Goal: Task Accomplishment & Management: Complete application form

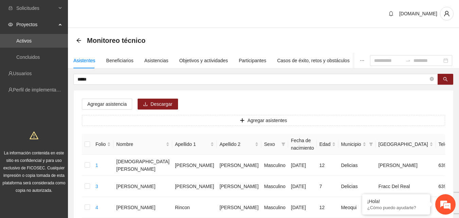
click at [444, 16] on icon "user" at bounding box center [446, 14] width 6 height 6
click at [437, 41] on span "Cerrar sesión" at bounding box center [428, 39] width 43 height 7
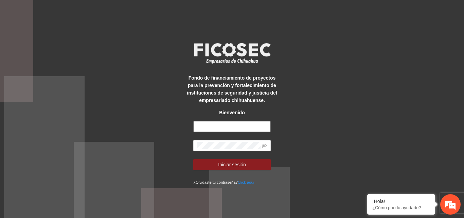
click at [231, 128] on input "text" at bounding box center [231, 126] width 77 height 11
click at [230, 127] on input "text" at bounding box center [231, 126] width 77 height 11
paste input "**********"
type input "**********"
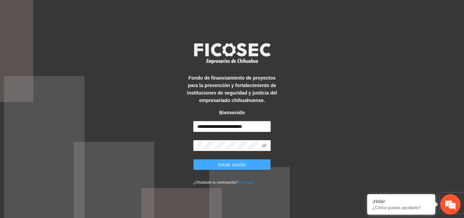
click at [250, 165] on button "Iniciar sesión" at bounding box center [231, 164] width 77 height 11
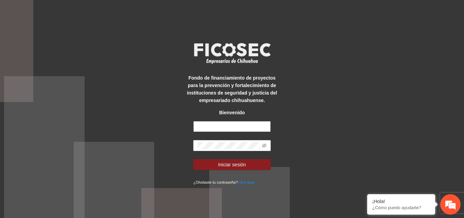
click at [230, 126] on input "text" at bounding box center [231, 126] width 77 height 11
paste input "**********"
type input "**********"
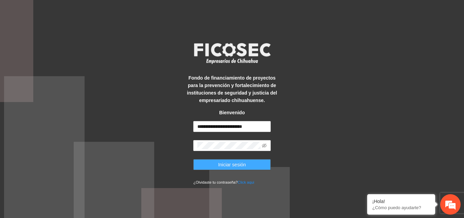
click at [235, 166] on span "Iniciar sesión" at bounding box center [232, 164] width 28 height 7
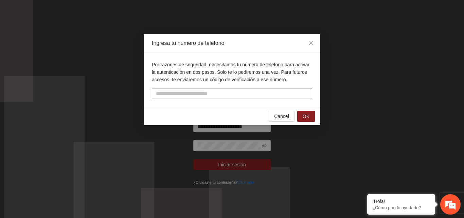
click at [189, 91] on input "tel" at bounding box center [232, 93] width 160 height 11
type input "**********"
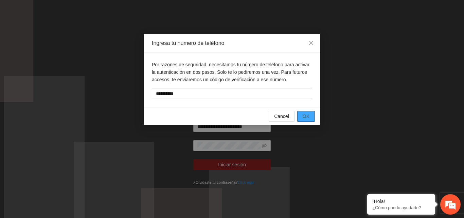
click at [308, 116] on span "OK" at bounding box center [305, 115] width 7 height 7
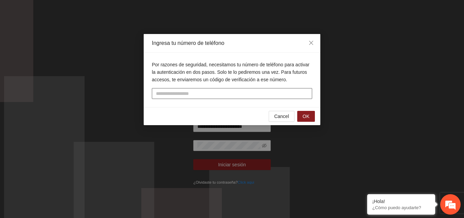
click at [233, 96] on input "text" at bounding box center [232, 93] width 160 height 11
type input "******"
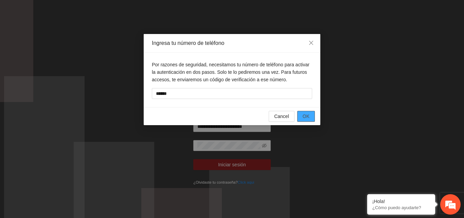
click at [312, 115] on button "OK" at bounding box center [306, 116] width 18 height 11
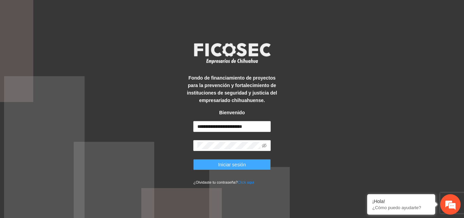
click at [241, 165] on span "Iniciar sesión" at bounding box center [232, 164] width 28 height 7
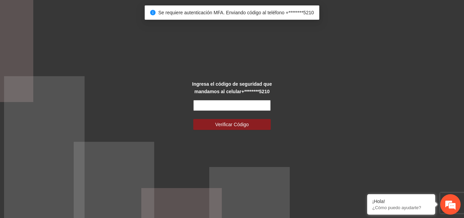
click at [243, 105] on input "text" at bounding box center [231, 105] width 77 height 11
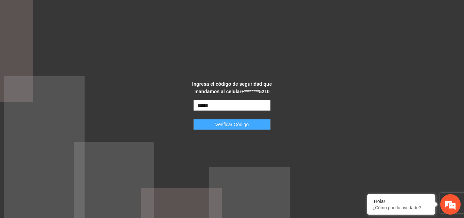
type input "******"
click at [240, 125] on span "Verificar Código" at bounding box center [232, 124] width 34 height 7
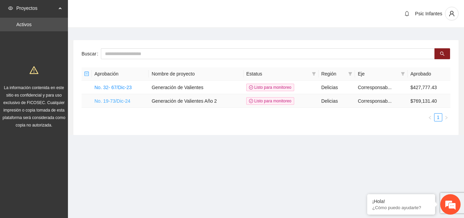
click at [113, 100] on link "No. 19-73/Dic-24" at bounding box center [112, 100] width 36 height 5
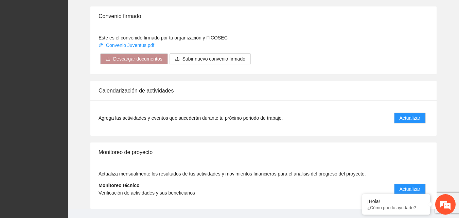
scroll to position [555, 0]
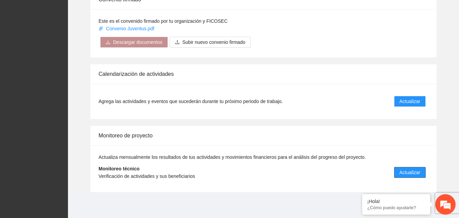
click at [410, 170] on span "Actualizar" at bounding box center [409, 171] width 21 height 7
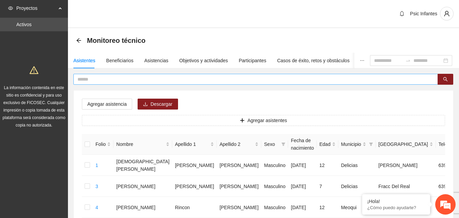
click at [147, 81] on input "text" at bounding box center [252, 78] width 351 height 7
click at [156, 58] on div "Asistencias" at bounding box center [156, 60] width 24 height 7
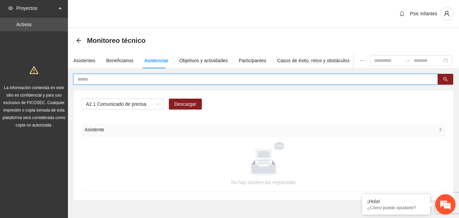
click at [148, 79] on input "text" at bounding box center [252, 78] width 351 height 7
click at [159, 104] on div "A2.1 Comunicado de prensa" at bounding box center [122, 103] width 81 height 11
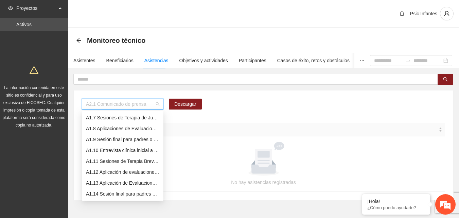
scroll to position [54, 0]
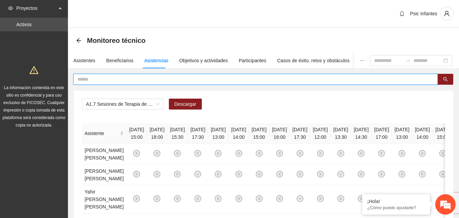
click at [126, 78] on input "text" at bounding box center [252, 78] width 351 height 7
type input "******"
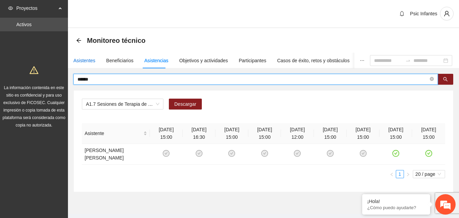
click at [84, 59] on div "Asistentes" at bounding box center [84, 60] width 22 height 7
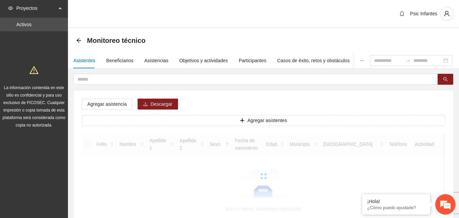
click at [165, 18] on div "Psic Infantes" at bounding box center [263, 14] width 391 height 28
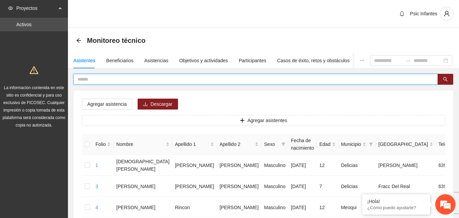
click at [107, 80] on input "text" at bounding box center [252, 78] width 351 height 7
click at [124, 81] on input "text" at bounding box center [252, 78] width 351 height 7
click at [150, 60] on div "Asistencias" at bounding box center [156, 60] width 24 height 7
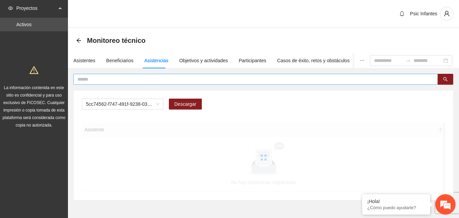
click at [142, 79] on input "text" at bounding box center [252, 78] width 351 height 7
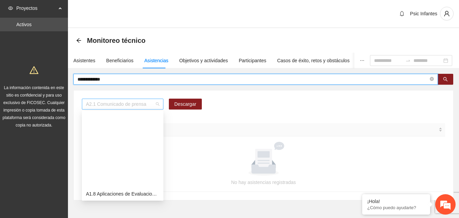
click at [158, 107] on span "A2.1 Comunicado de prensa" at bounding box center [122, 104] width 73 height 10
type input "**********"
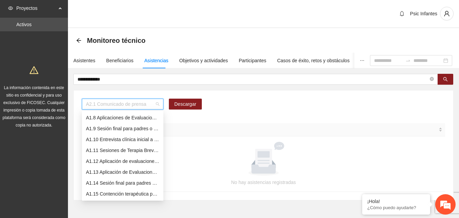
scroll to position [65, 0]
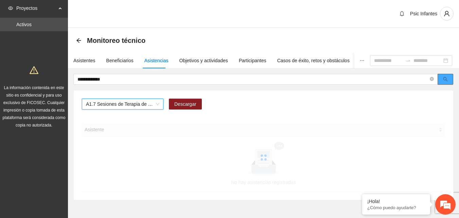
click at [446, 81] on span "search" at bounding box center [445, 79] width 5 height 5
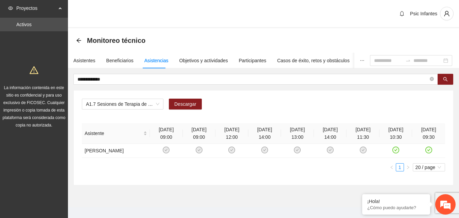
click at [316, 106] on div "A1.7 Sesiones de Terapia de Juego para niños y niñas Descargar" at bounding box center [263, 106] width 363 height 16
click at [210, 28] on div "Psic Infantes" at bounding box center [263, 14] width 391 height 28
click at [77, 42] on icon "arrow-left" at bounding box center [78, 40] width 5 height 5
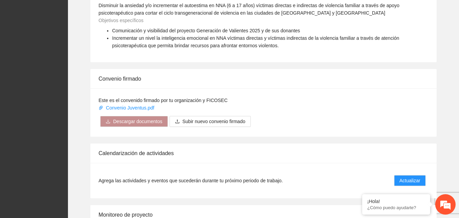
scroll to position [555, 0]
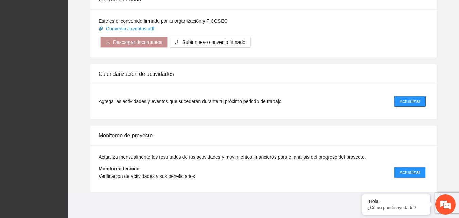
click at [416, 102] on span "Actualizar" at bounding box center [409, 100] width 21 height 7
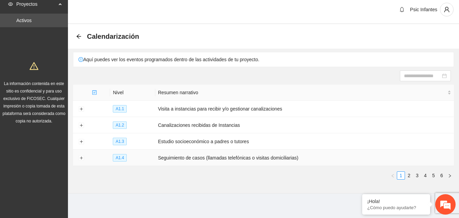
scroll to position [5, 0]
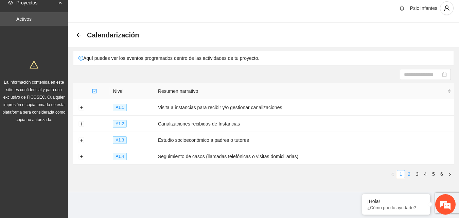
click at [408, 171] on link "2" at bounding box center [408, 173] width 7 height 7
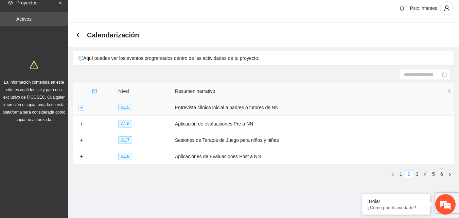
click at [81, 107] on button "Expand row" at bounding box center [80, 107] width 5 height 5
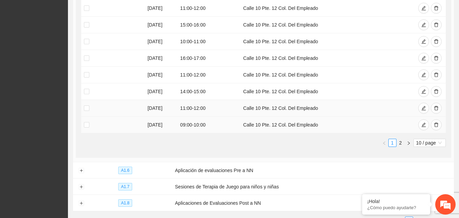
scroll to position [209, 0]
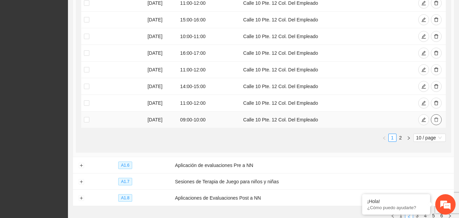
click at [438, 119] on icon "delete" at bounding box center [436, 119] width 5 height 5
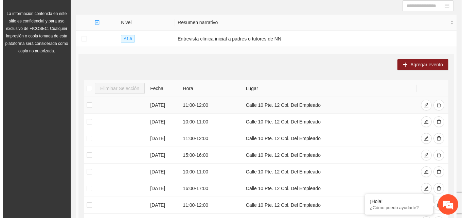
scroll to position [73, 0]
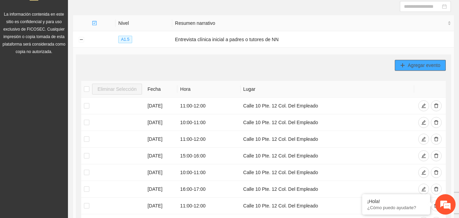
click at [428, 67] on span "Agregar evento" at bounding box center [423, 64] width 33 height 7
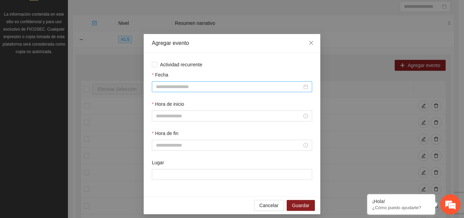
click at [168, 87] on input "Fecha" at bounding box center [229, 86] width 146 height 7
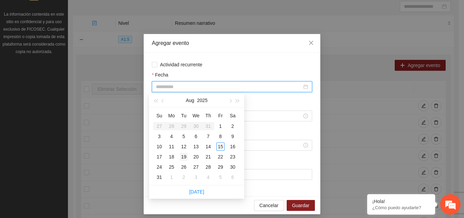
type input "**********"
click at [185, 158] on div "19" at bounding box center [184, 156] width 8 height 8
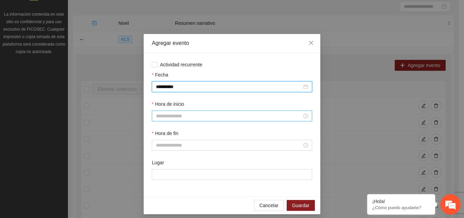
click at [180, 115] on input "Hora de inicio" at bounding box center [229, 115] width 146 height 7
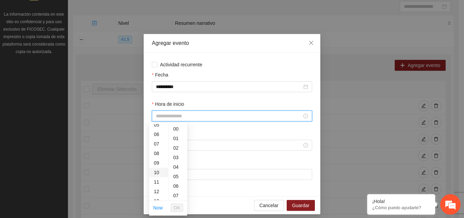
scroll to position [68, 0]
click at [158, 174] on div "12" at bounding box center [158, 175] width 19 height 10
type input "*****"
click at [181, 208] on button "OK" at bounding box center [177, 207] width 12 height 8
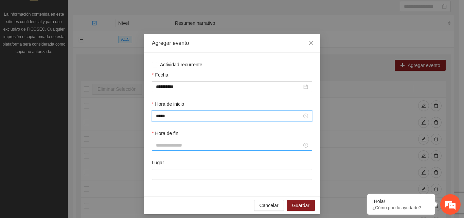
click at [187, 145] on input "Hora de fin" at bounding box center [229, 144] width 146 height 7
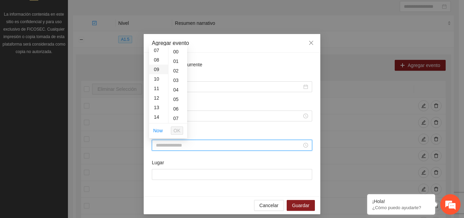
scroll to position [102, 0]
click at [156, 74] on div "13" at bounding box center [158, 74] width 19 height 10
type input "*****"
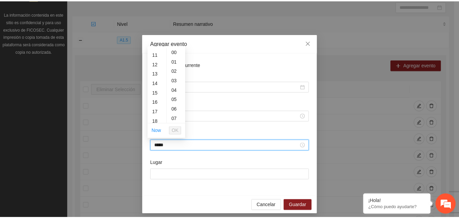
scroll to position [124, 0]
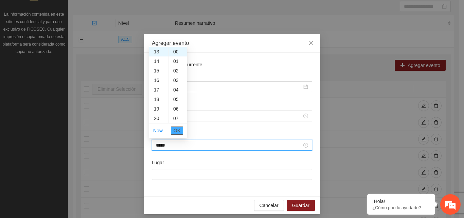
click at [176, 130] on span "OK" at bounding box center [176, 130] width 7 height 7
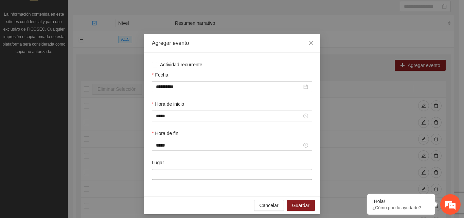
drag, startPoint x: 175, startPoint y: 171, endPoint x: 179, endPoint y: 169, distance: 4.1
click at [175, 171] on input "Lugar" at bounding box center [232, 174] width 160 height 11
type input "**********"
click at [295, 202] on span "Guardar" at bounding box center [300, 204] width 17 height 7
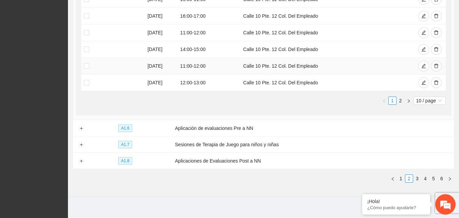
scroll to position [251, 0]
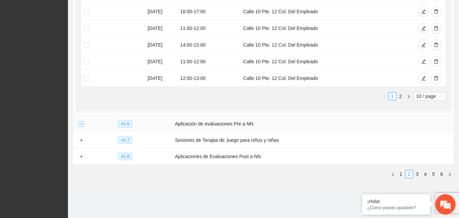
click at [84, 123] on button "Expand row" at bounding box center [80, 123] width 5 height 5
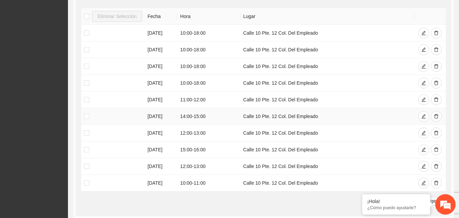
scroll to position [420, 0]
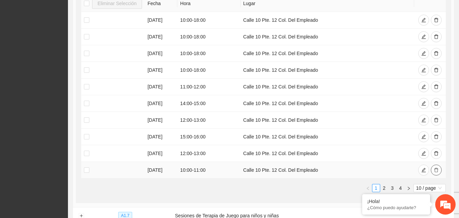
click at [436, 168] on icon "delete" at bounding box center [436, 170] width 4 height 4
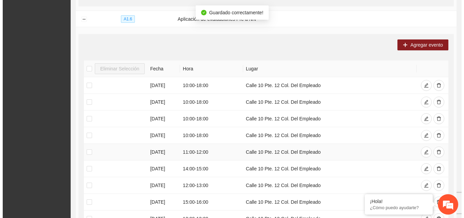
scroll to position [352, 0]
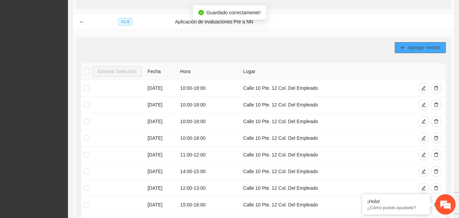
click at [421, 48] on span "Agregar evento" at bounding box center [423, 47] width 33 height 7
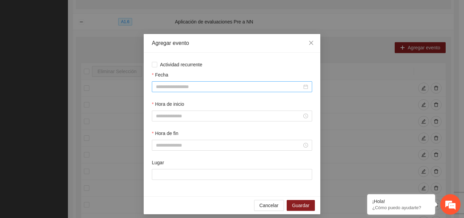
click at [204, 86] on input "Fecha" at bounding box center [229, 86] width 146 height 7
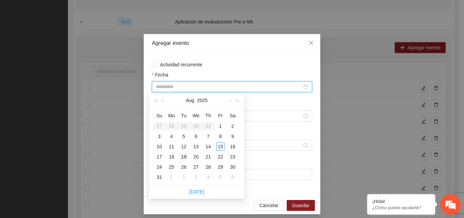
type input "**********"
click at [185, 157] on div "19" at bounding box center [184, 156] width 8 height 8
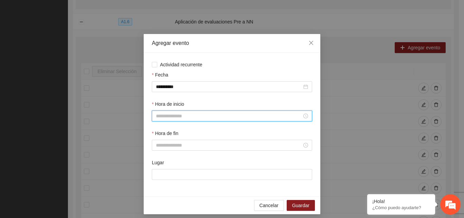
click at [185, 115] on input "Hora de inicio" at bounding box center [229, 115] width 146 height 7
click at [158, 162] on div "14" at bounding box center [158, 160] width 19 height 10
type input "*****"
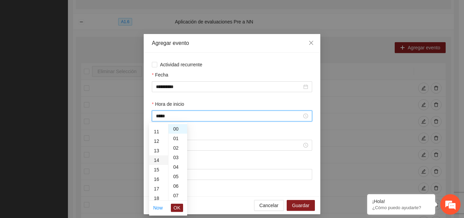
scroll to position [133, 0]
click at [179, 207] on span "OK" at bounding box center [176, 207] width 7 height 7
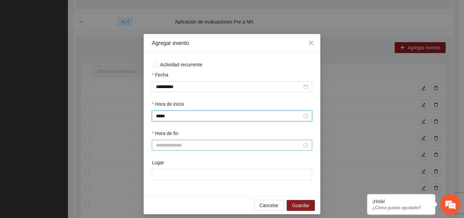
click at [180, 145] on input "Hora de fin" at bounding box center [229, 144] width 146 height 7
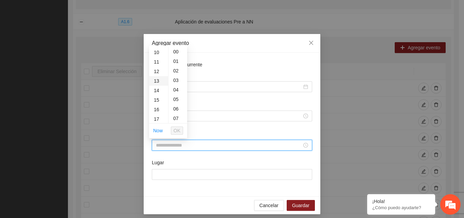
scroll to position [102, 0]
click at [157, 94] on div "15" at bounding box center [158, 93] width 19 height 10
type input "*****"
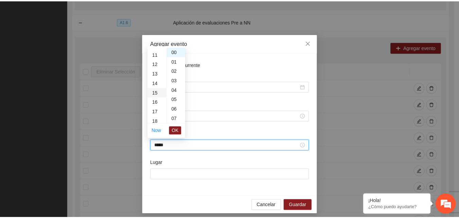
scroll to position [143, 0]
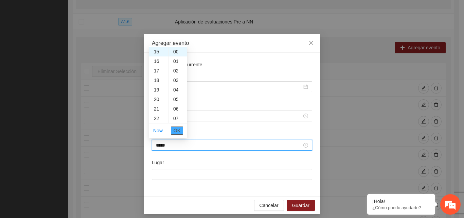
click at [178, 132] on span "OK" at bounding box center [176, 130] width 7 height 7
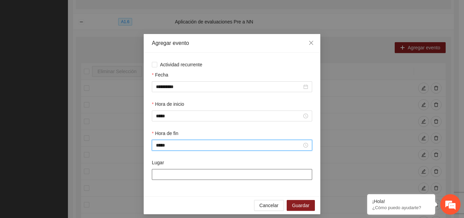
drag, startPoint x: 178, startPoint y: 173, endPoint x: 186, endPoint y: 174, distance: 7.9
click at [178, 173] on input "Lugar" at bounding box center [232, 174] width 160 height 11
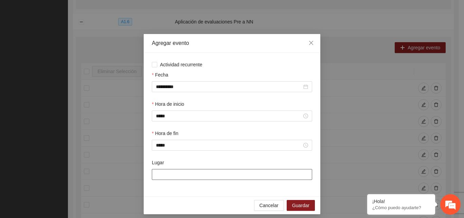
type input "**********"
click at [302, 205] on span "Guardar" at bounding box center [300, 204] width 17 height 7
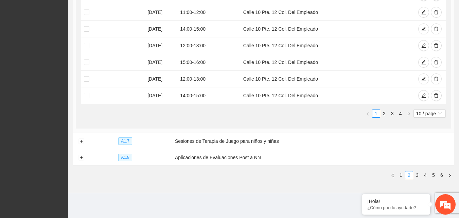
scroll to position [496, 0]
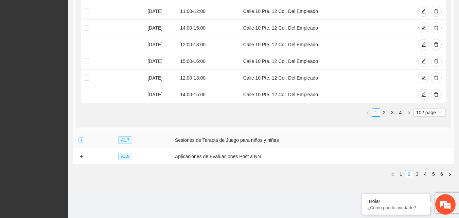
click at [80, 140] on button "Expand row" at bounding box center [80, 139] width 5 height 5
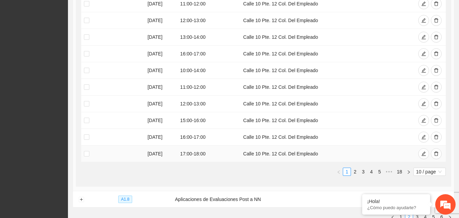
scroll to position [699, 0]
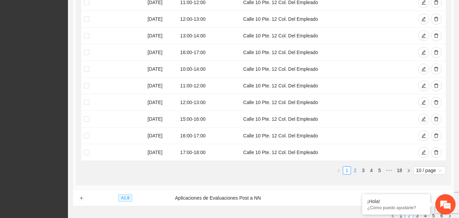
click at [355, 169] on link "2" at bounding box center [354, 169] width 7 height 7
click at [344, 169] on link "1" at bounding box center [346, 169] width 7 height 7
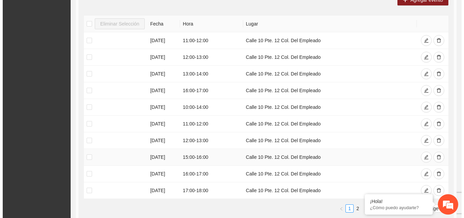
scroll to position [631, 0]
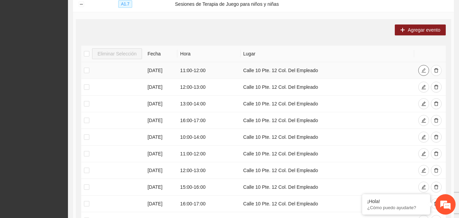
click at [422, 70] on icon "edit" at bounding box center [423, 70] width 4 height 4
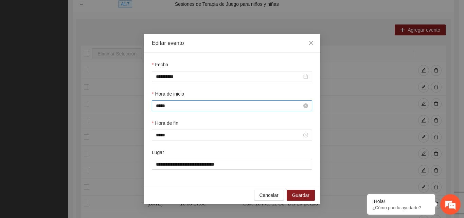
click at [169, 106] on input "*****" at bounding box center [229, 105] width 146 height 7
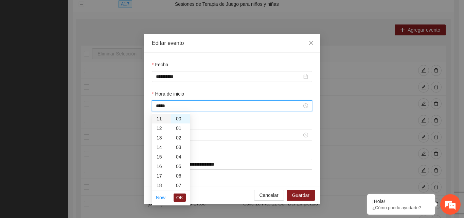
scroll to position [71, 0]
click at [160, 142] on div "10" at bounding box center [161, 143] width 19 height 10
type input "*****"
click at [182, 197] on span "OK" at bounding box center [179, 196] width 7 height 7
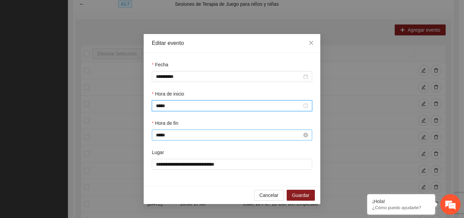
click at [171, 136] on input "*****" at bounding box center [229, 134] width 146 height 7
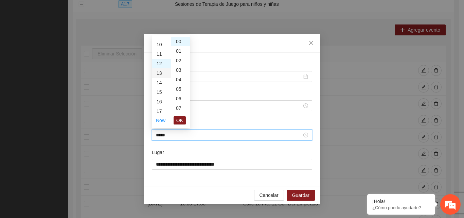
scroll to position [80, 0]
click at [160, 67] on div "11" at bounding box center [161, 66] width 19 height 10
type input "*****"
click at [181, 119] on span "OK" at bounding box center [179, 119] width 7 height 7
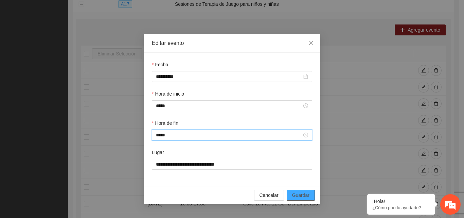
click at [303, 195] on span "Guardar" at bounding box center [300, 194] width 17 height 7
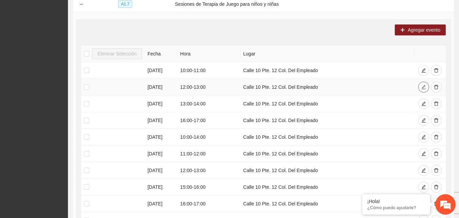
click at [423, 87] on icon "edit" at bounding box center [423, 87] width 5 height 5
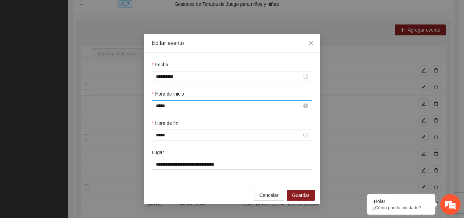
click at [174, 106] on input "*****" at bounding box center [229, 105] width 146 height 7
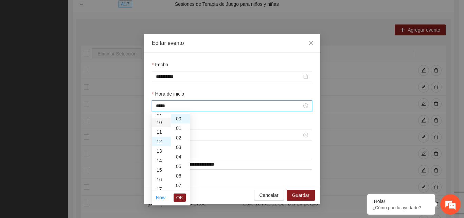
scroll to position [80, 0]
click at [160, 142] on div "11" at bounding box center [161, 143] width 19 height 10
type input "*****"
click at [183, 199] on span "OK" at bounding box center [179, 196] width 7 height 7
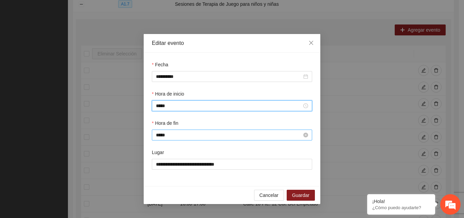
click at [171, 135] on input "*****" at bounding box center [229, 134] width 146 height 7
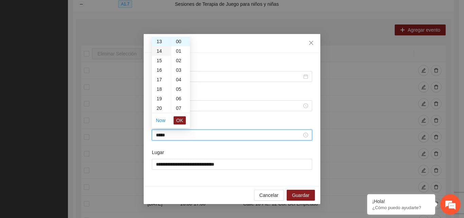
scroll to position [90, 0]
click at [159, 68] on div "12" at bounding box center [161, 66] width 19 height 10
type input "*****"
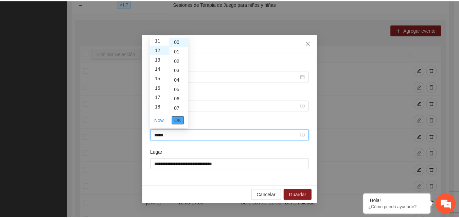
scroll to position [114, 0]
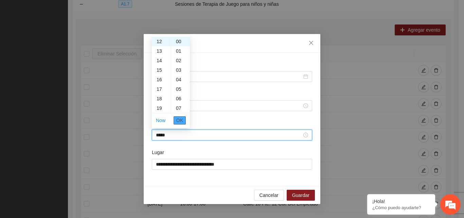
click at [179, 121] on span "OK" at bounding box center [179, 119] width 7 height 7
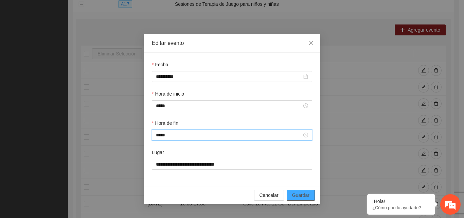
click at [301, 195] on span "Guardar" at bounding box center [300, 194] width 17 height 7
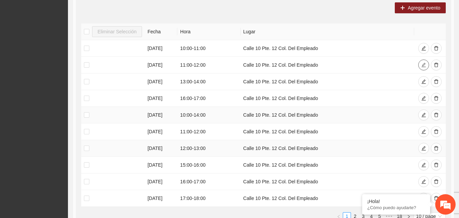
scroll to position [665, 0]
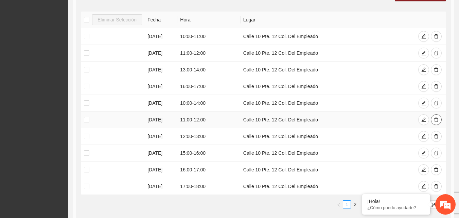
click at [436, 120] on icon "delete" at bounding box center [436, 119] width 4 height 4
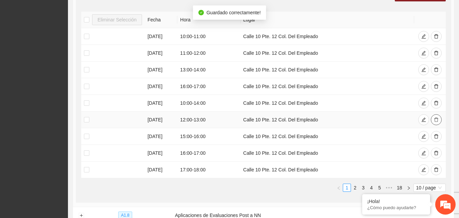
click at [437, 118] on icon "delete" at bounding box center [436, 119] width 5 height 5
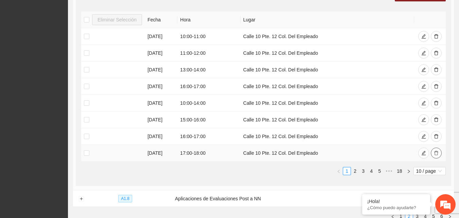
click at [435, 152] on icon "delete" at bounding box center [436, 152] width 5 height 5
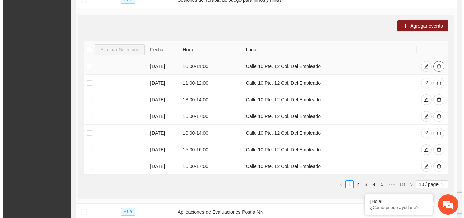
scroll to position [631, 0]
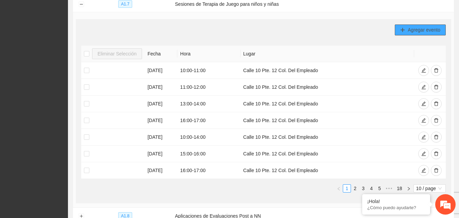
click at [421, 31] on span "Agregar evento" at bounding box center [423, 29] width 33 height 7
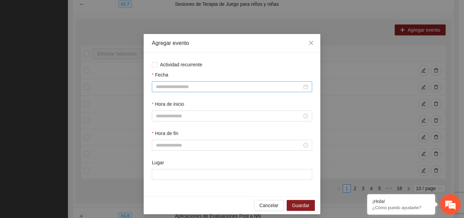
click at [182, 87] on input "Fecha" at bounding box center [229, 86] width 146 height 7
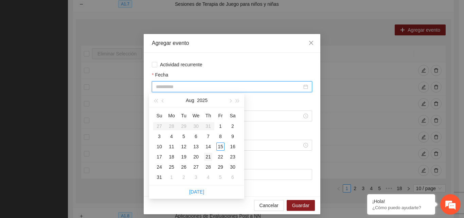
type input "**********"
click at [208, 157] on div "21" at bounding box center [208, 156] width 8 height 8
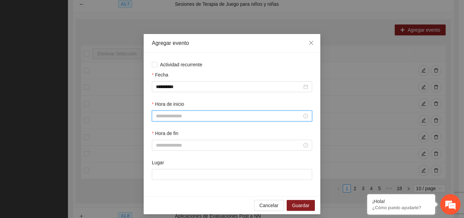
click at [184, 116] on input "Hora de inicio" at bounding box center [229, 115] width 146 height 7
drag, startPoint x: 159, startPoint y: 193, endPoint x: 158, endPoint y: 189, distance: 4.1
click at [158, 193] on div "14" at bounding box center [158, 194] width 19 height 10
type input "*****"
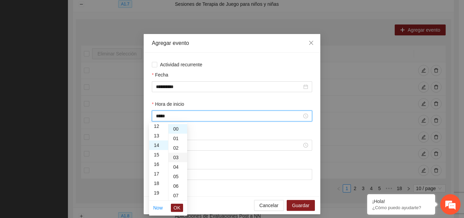
scroll to position [133, 0]
click at [179, 210] on span "OK" at bounding box center [176, 207] width 7 height 7
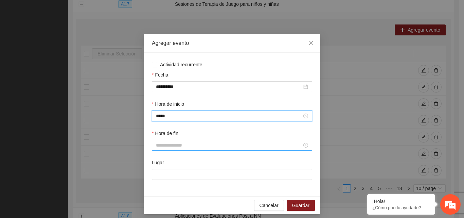
click at [162, 145] on input "Hora de fin" at bounding box center [229, 144] width 146 height 7
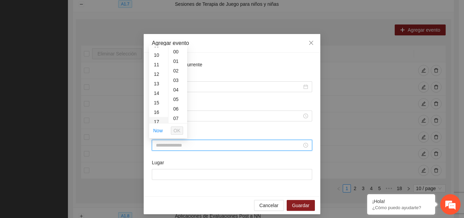
scroll to position [102, 0]
click at [158, 92] on div "15" at bounding box center [158, 93] width 19 height 10
type input "*****"
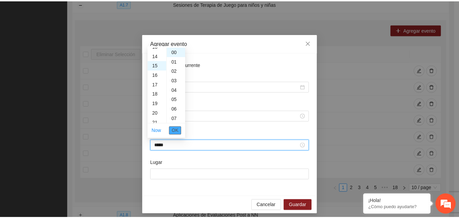
scroll to position [143, 0]
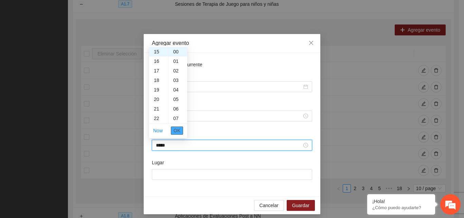
click at [179, 130] on span "OK" at bounding box center [176, 130] width 7 height 7
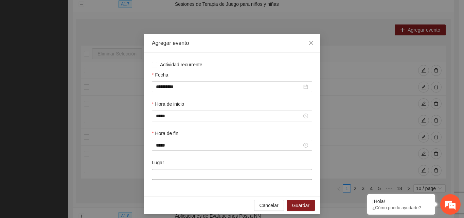
click at [172, 172] on input "Lugar" at bounding box center [232, 174] width 160 height 11
type input "**********"
click at [297, 208] on span "Guardar" at bounding box center [300, 204] width 17 height 7
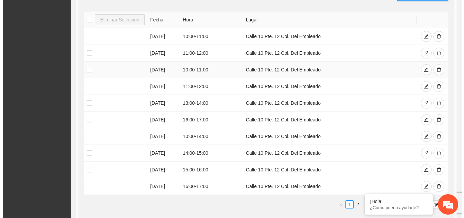
scroll to position [597, 0]
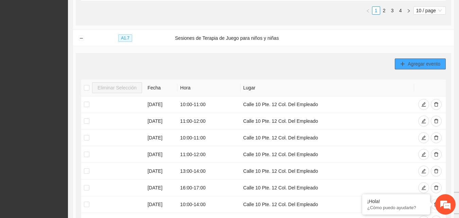
click at [418, 64] on span "Agregar evento" at bounding box center [423, 63] width 33 height 7
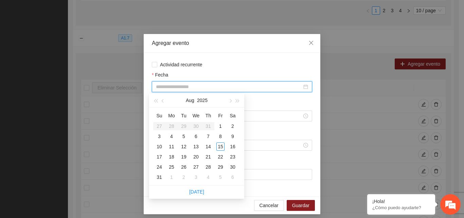
click at [217, 89] on input "Fecha" at bounding box center [229, 86] width 146 height 7
type input "**********"
click at [219, 156] on div "22" at bounding box center [220, 156] width 8 height 8
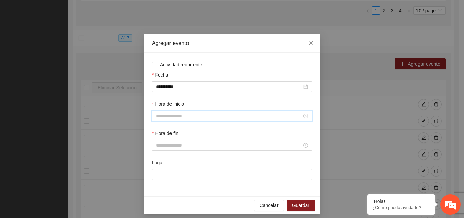
click at [170, 118] on input "Hora de inicio" at bounding box center [229, 115] width 146 height 7
click at [156, 179] on div "09" at bounding box center [158, 181] width 19 height 10
type input "*****"
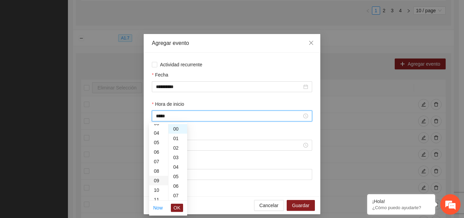
scroll to position [86, 0]
click at [181, 206] on button "OK" at bounding box center [177, 207] width 12 height 8
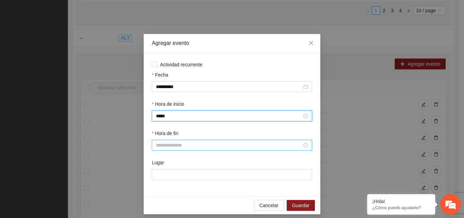
click at [190, 144] on input "Hora de fin" at bounding box center [229, 144] width 146 height 7
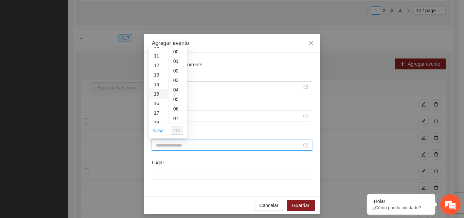
scroll to position [102, 0]
click at [158, 73] on div "13" at bounding box center [158, 74] width 19 height 10
type input "*****"
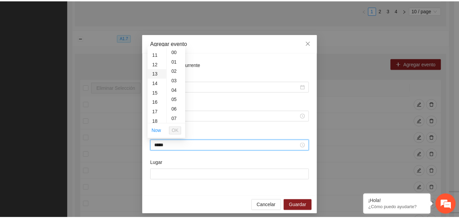
scroll to position [124, 0]
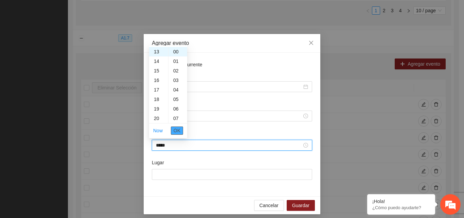
click at [179, 132] on span "OK" at bounding box center [176, 130] width 7 height 7
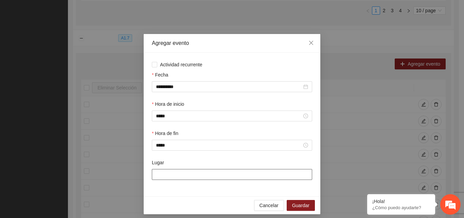
click at [185, 176] on input "Lugar" at bounding box center [232, 174] width 160 height 11
type input "**********"
click at [301, 206] on span "Guardar" at bounding box center [300, 204] width 17 height 7
